Goal: Find specific page/section

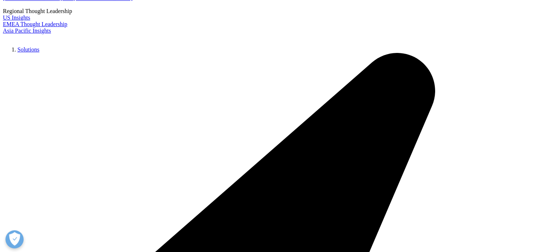
type input "solicitation"
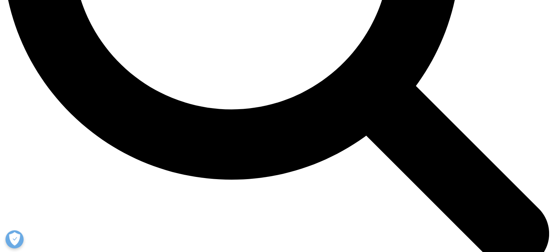
scroll to position [837, 0]
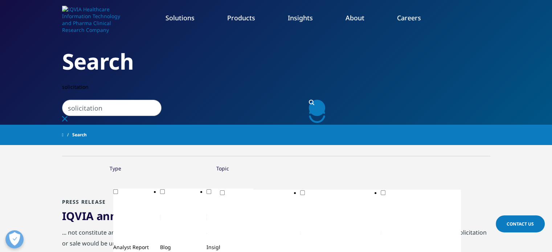
scroll to position [0, 0]
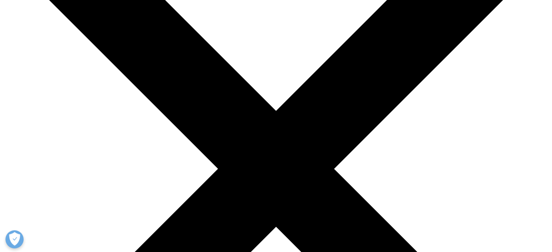
scroll to position [115, 0]
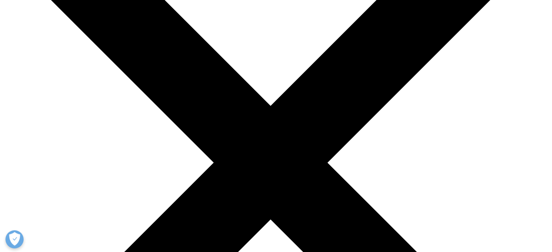
scroll to position [0, 0]
